Goal: Information Seeking & Learning: Learn about a topic

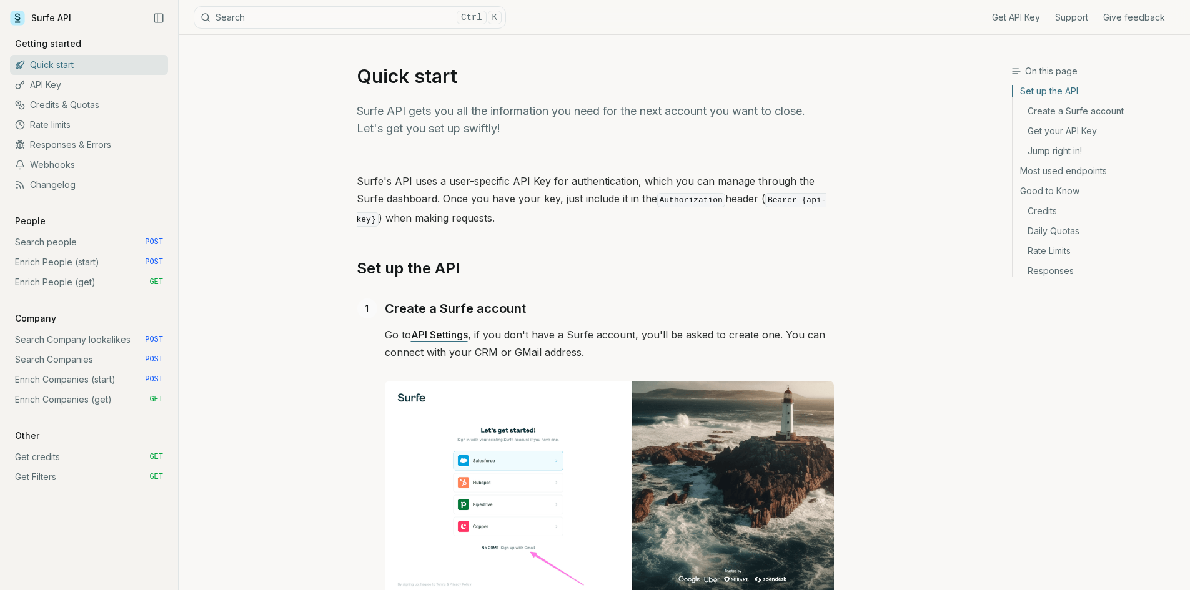
click at [111, 259] on link "Enrich People (start) POST" at bounding box center [89, 262] width 158 height 20
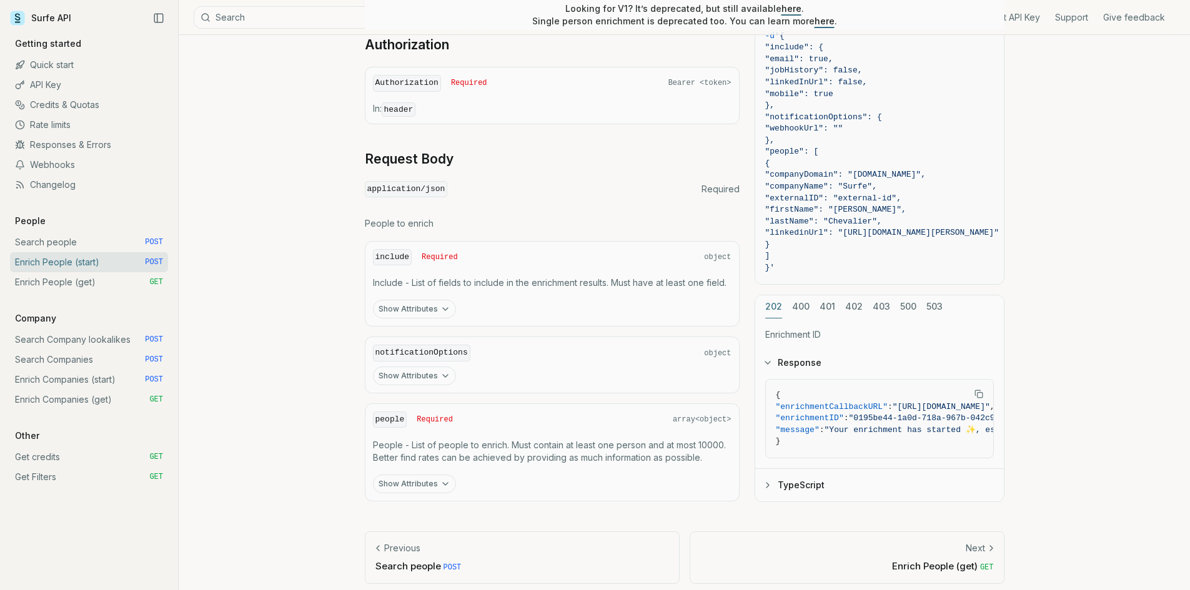
scroll to position [437, 0]
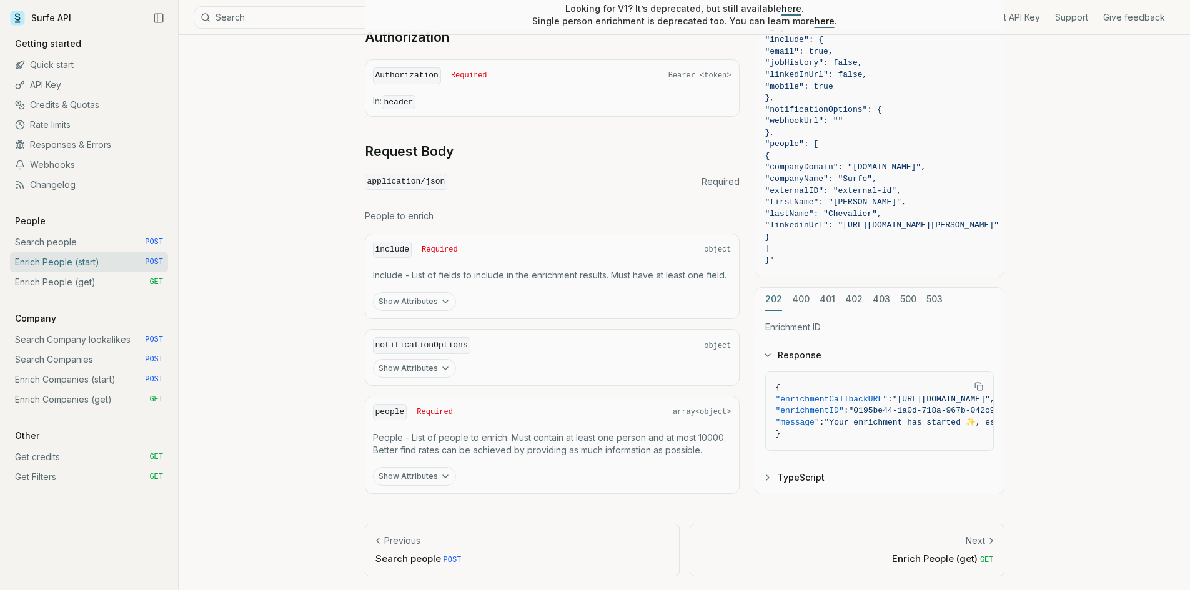
click at [92, 109] on link "Credits & Quotas" at bounding box center [89, 105] width 158 height 20
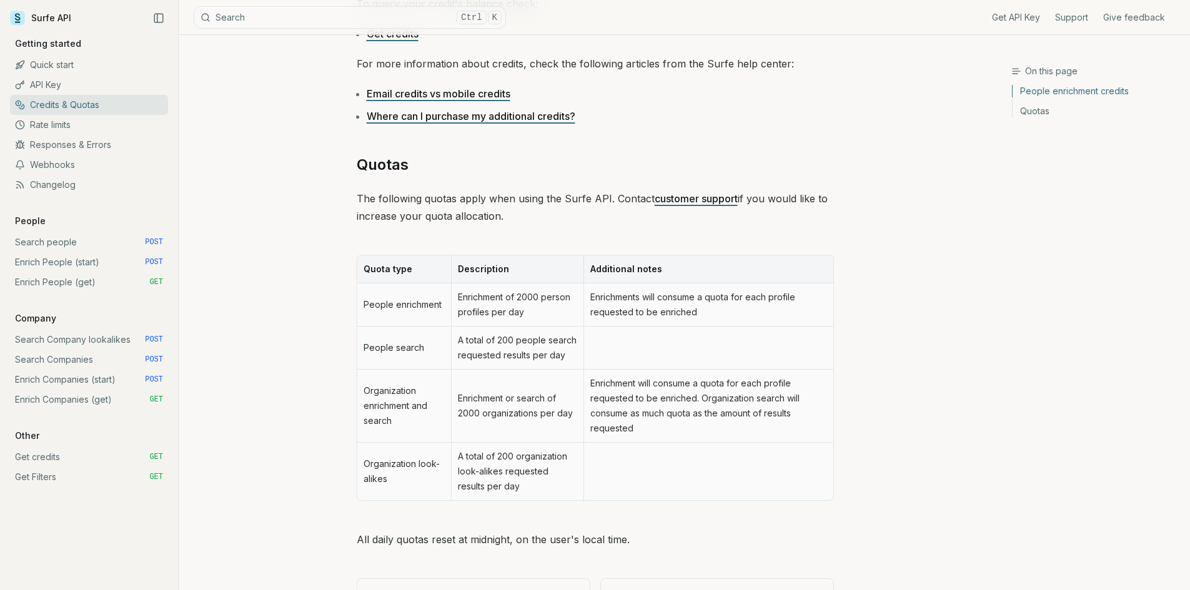
scroll to position [497, 0]
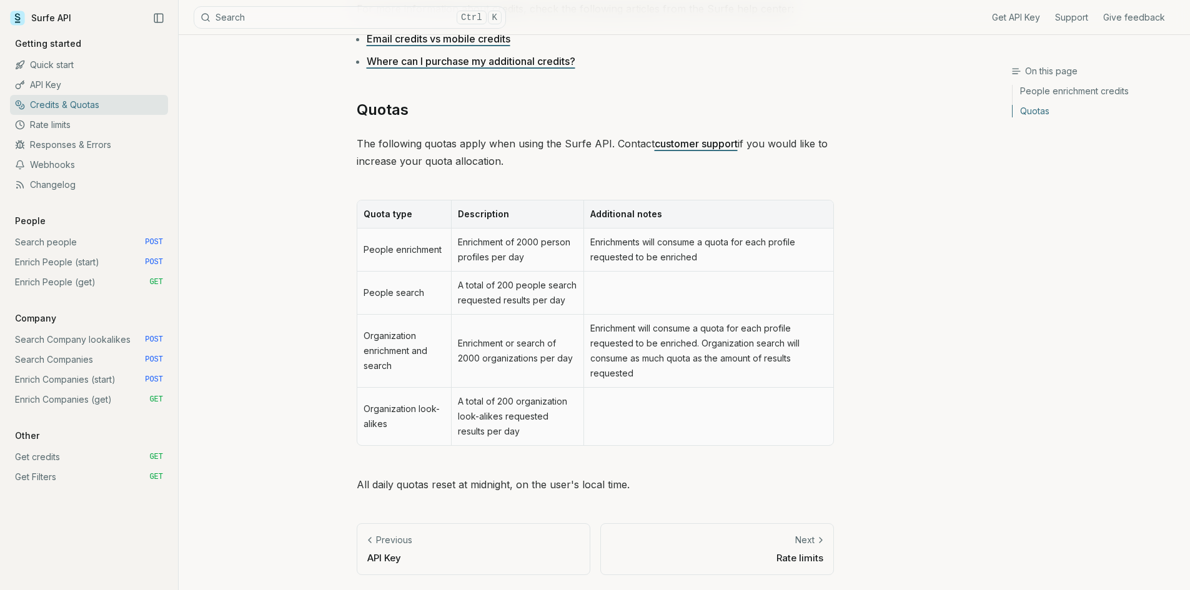
click at [67, 265] on link "Enrich People (start) POST" at bounding box center [89, 262] width 158 height 20
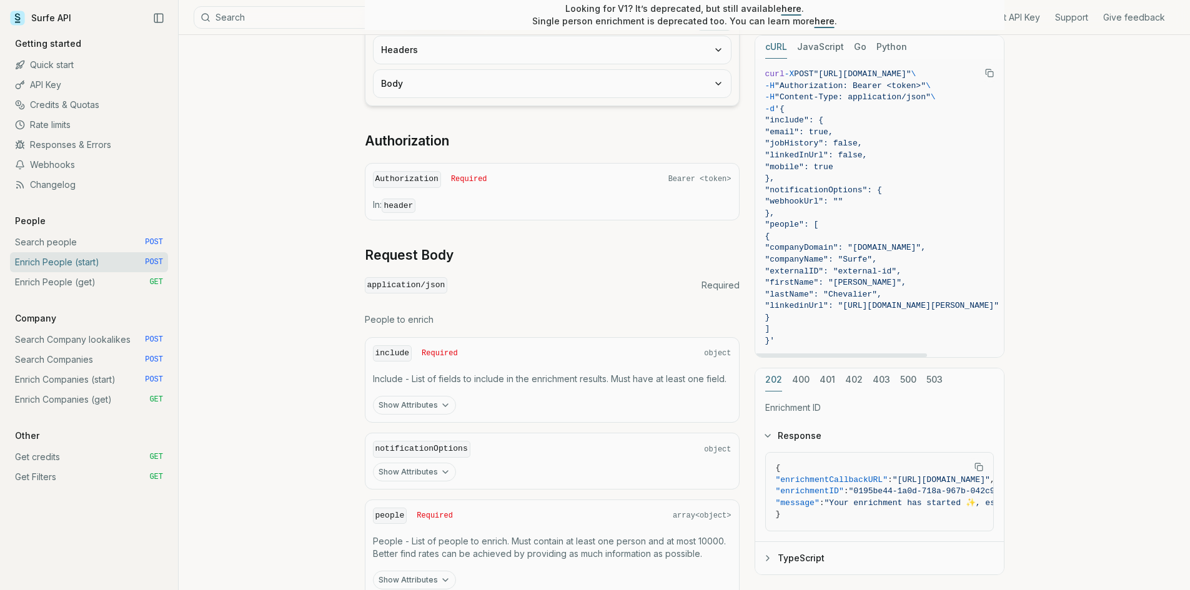
drag, startPoint x: 841, startPoint y: 353, endPoint x: 814, endPoint y: 355, distance: 26.9
click at [814, 355] on div at bounding box center [841, 356] width 172 height 4
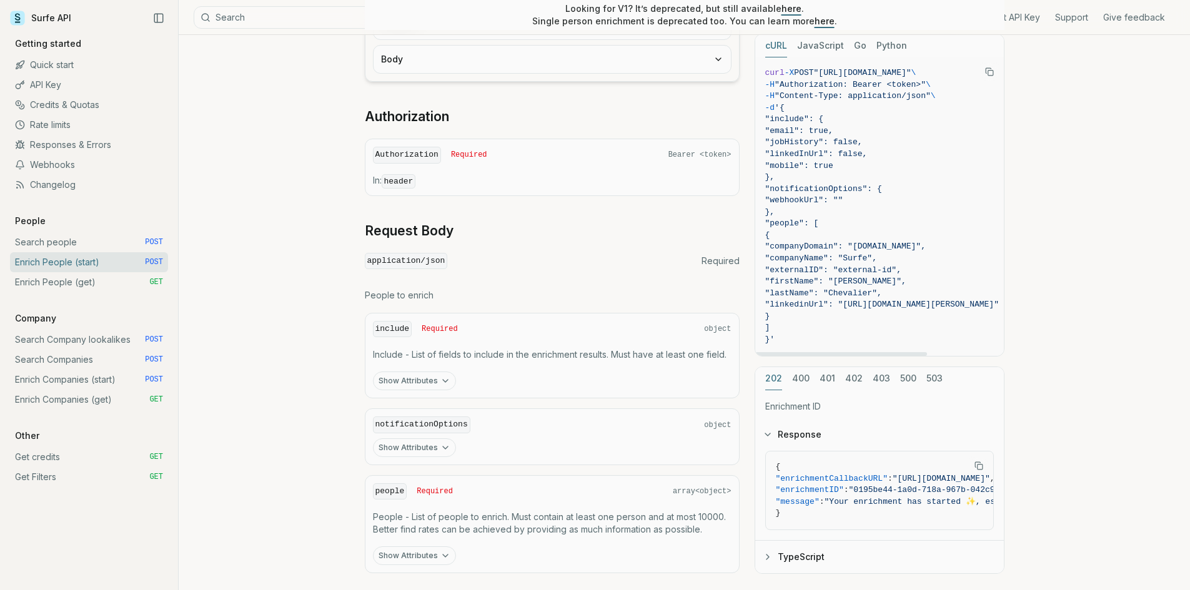
scroll to position [187, 0]
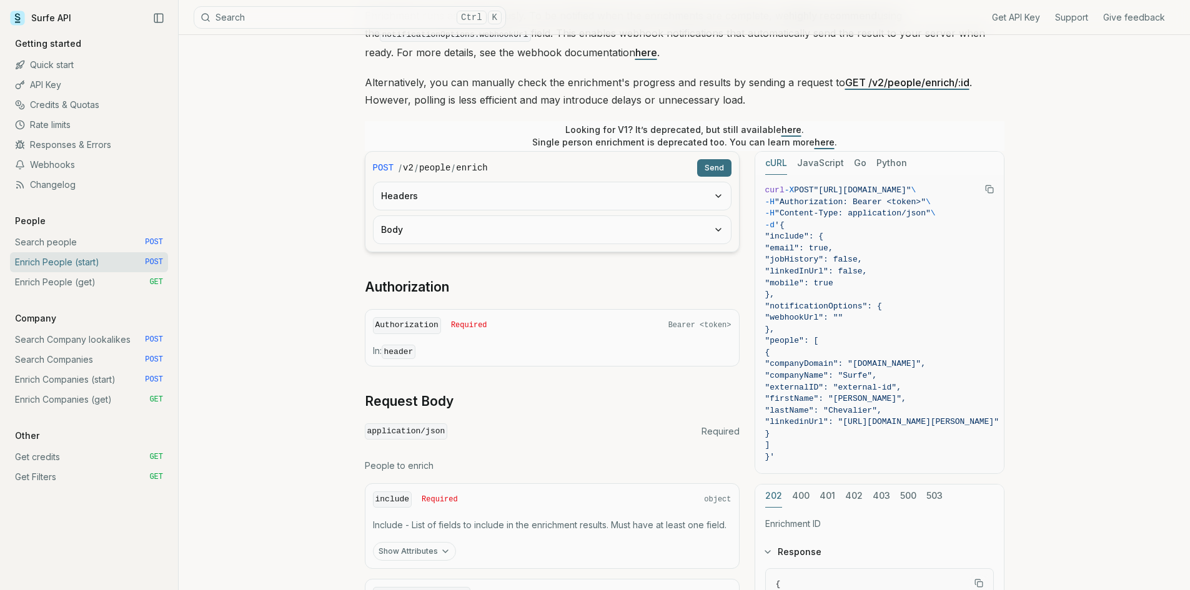
click at [213, 23] on button "Search Ctrl K" at bounding box center [350, 17] width 312 height 22
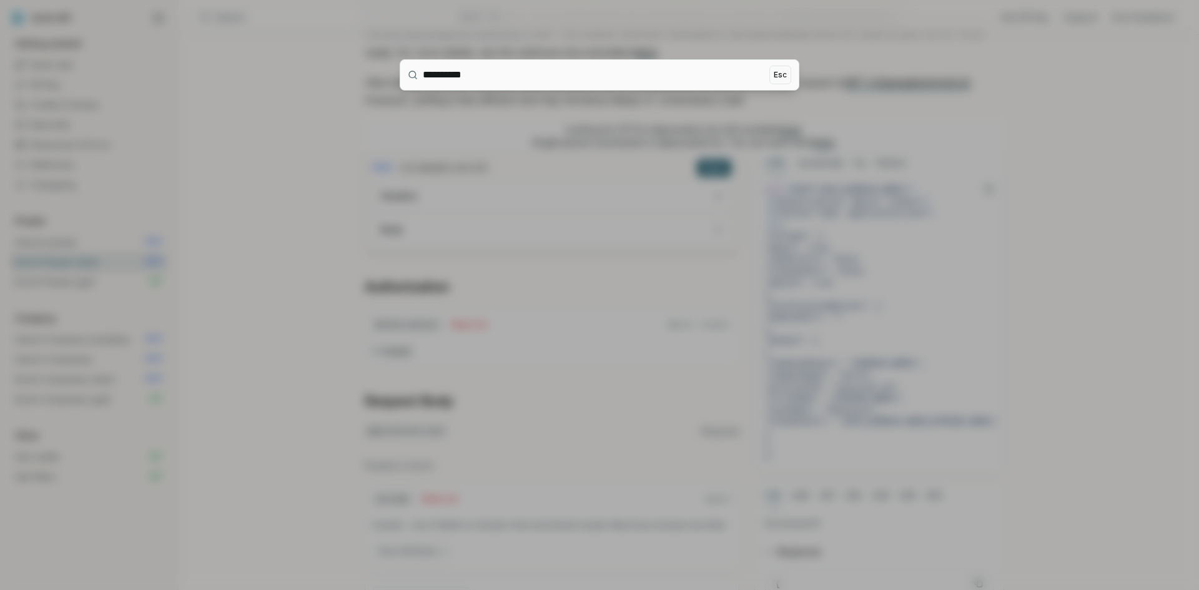
type input "**********"
click at [385, 191] on div at bounding box center [599, 295] width 1199 height 590
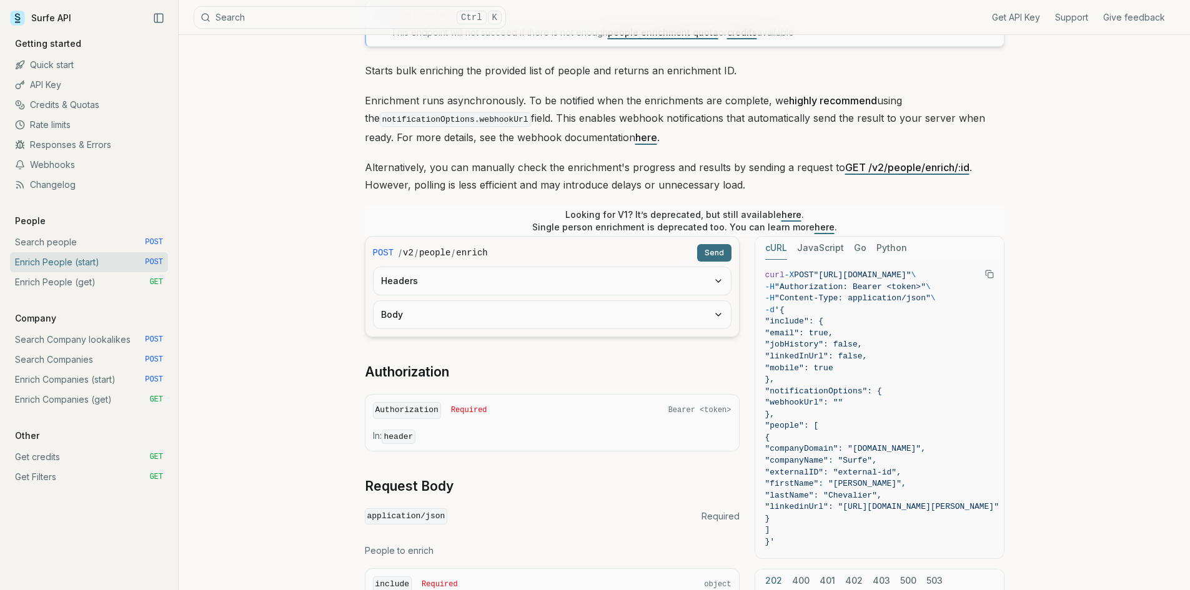
scroll to position [0, 0]
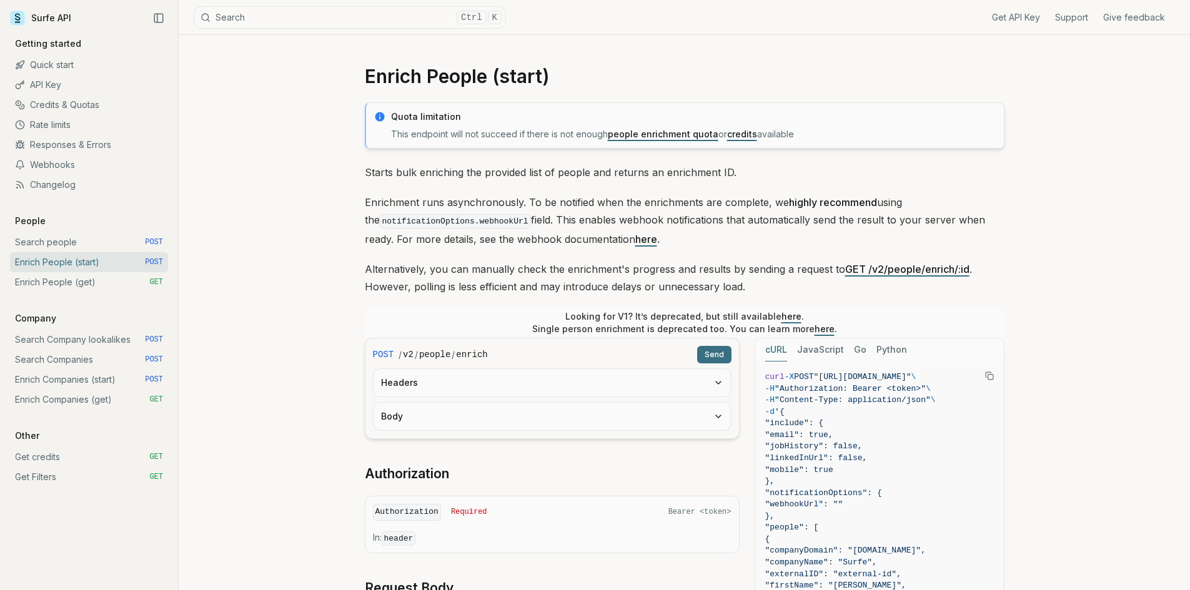
click at [65, 67] on link "Quick start" at bounding box center [89, 65] width 158 height 20
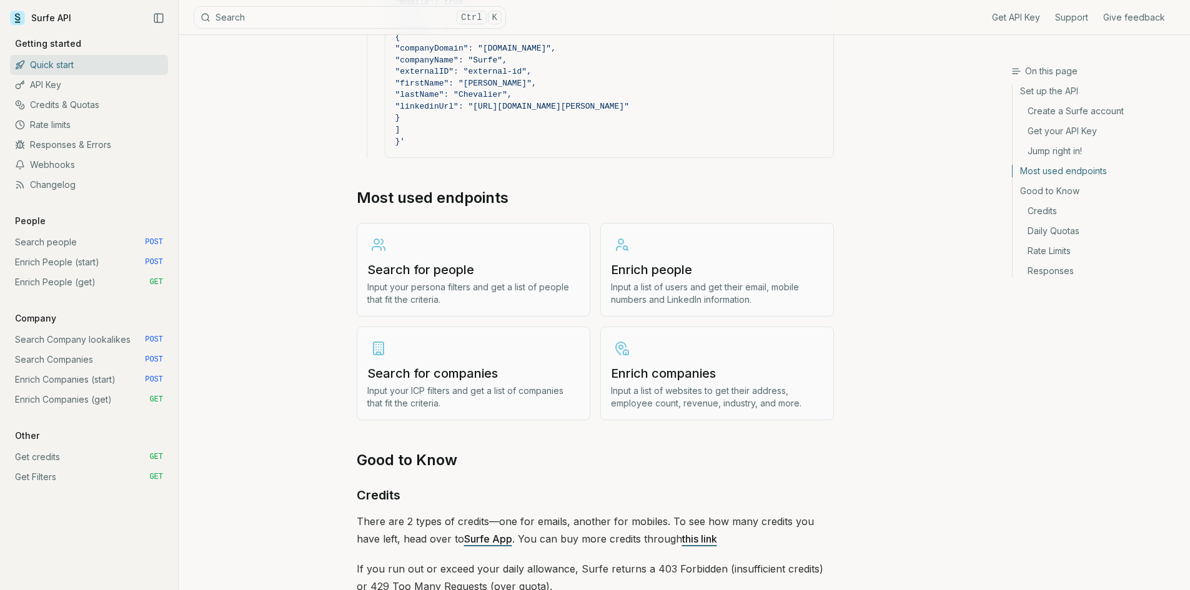
scroll to position [1082, 0]
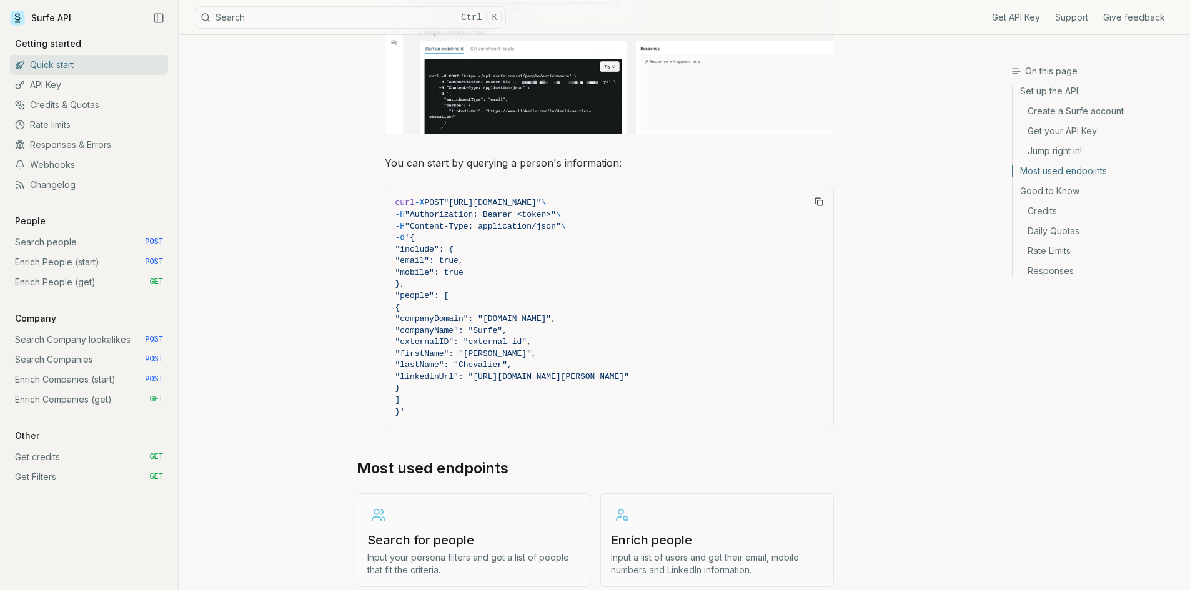
click at [359, 21] on button "Search Ctrl K" at bounding box center [350, 17] width 312 height 22
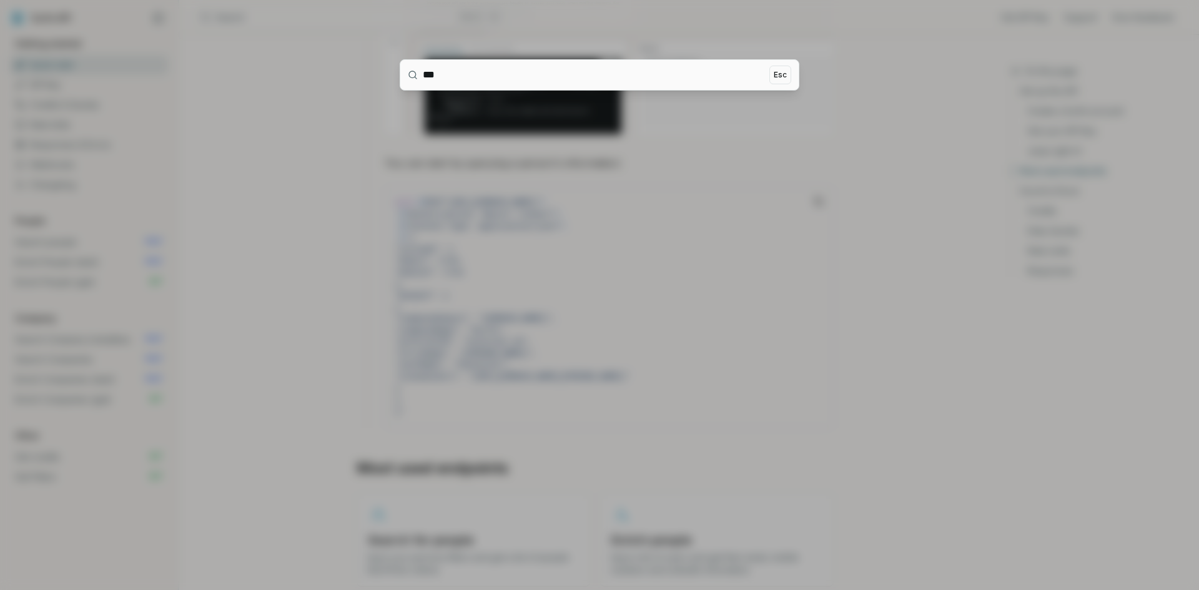
type input "***"
click at [274, 94] on div at bounding box center [599, 295] width 1199 height 590
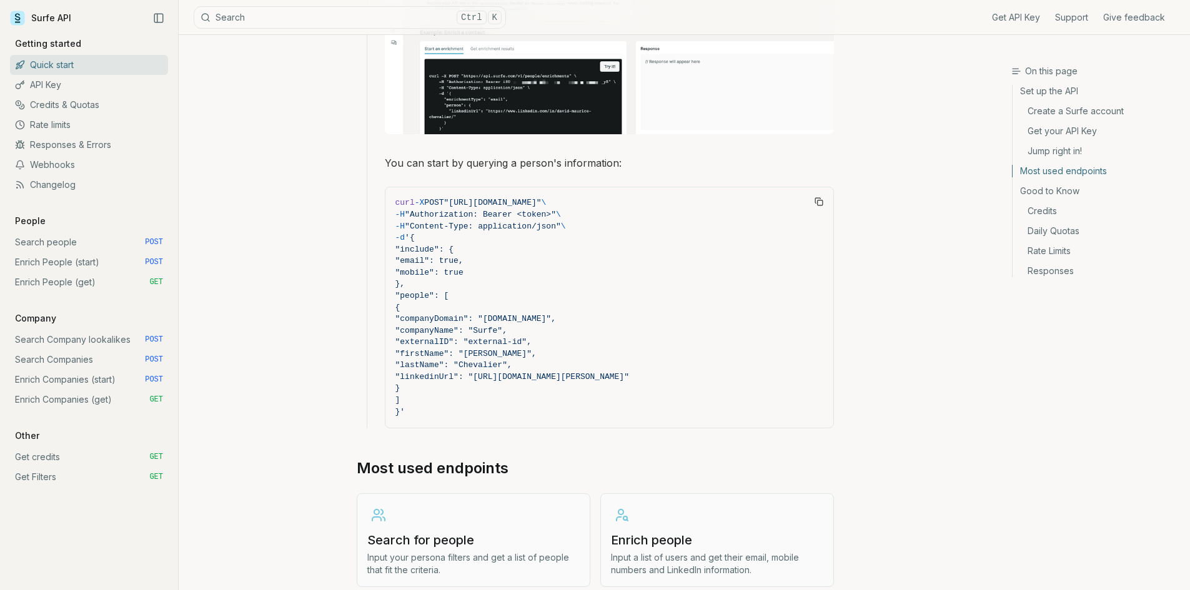
click at [62, 16] on link "Surfe API" at bounding box center [40, 18] width 61 height 19
